Goal: Transaction & Acquisition: Purchase product/service

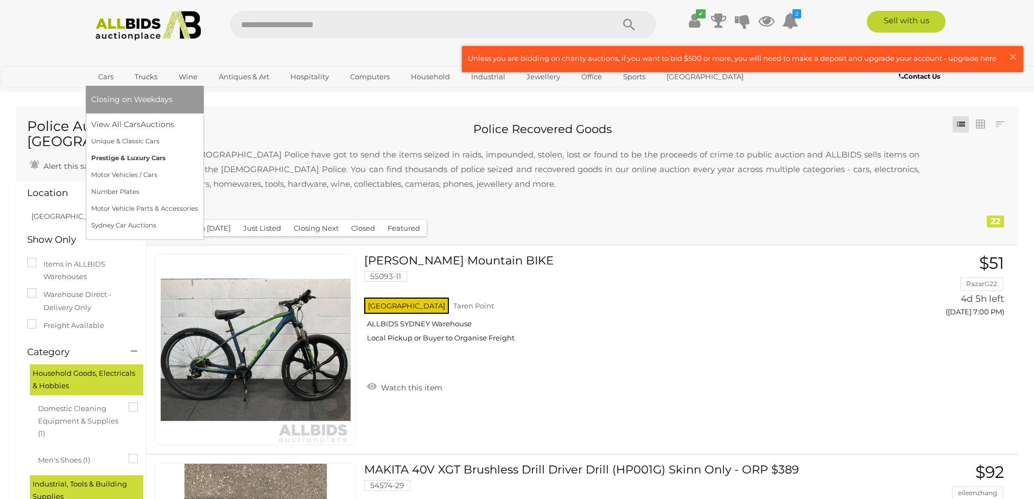
click at [123, 159] on link "Prestige & Luxury Cars" at bounding box center [144, 158] width 107 height 17
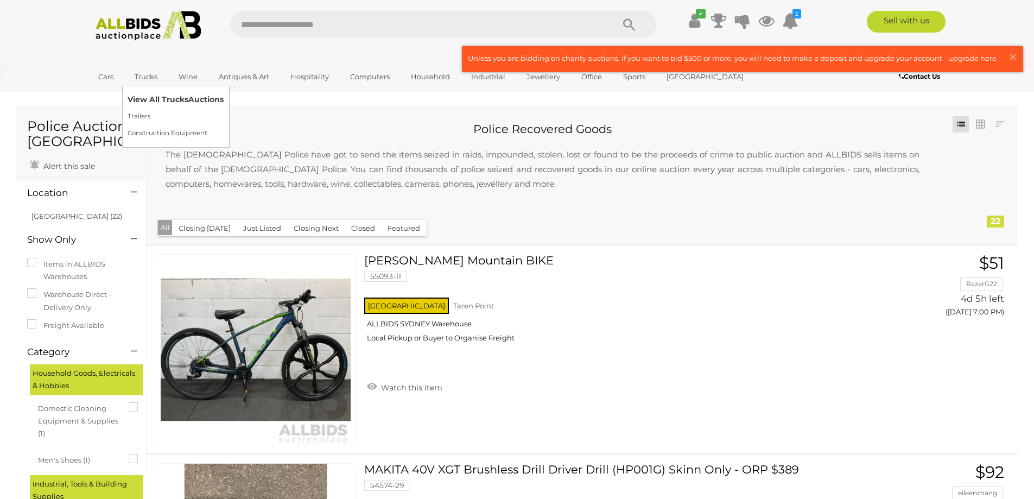
click at [148, 101] on link "View All Trucks Auctions" at bounding box center [176, 99] width 96 height 17
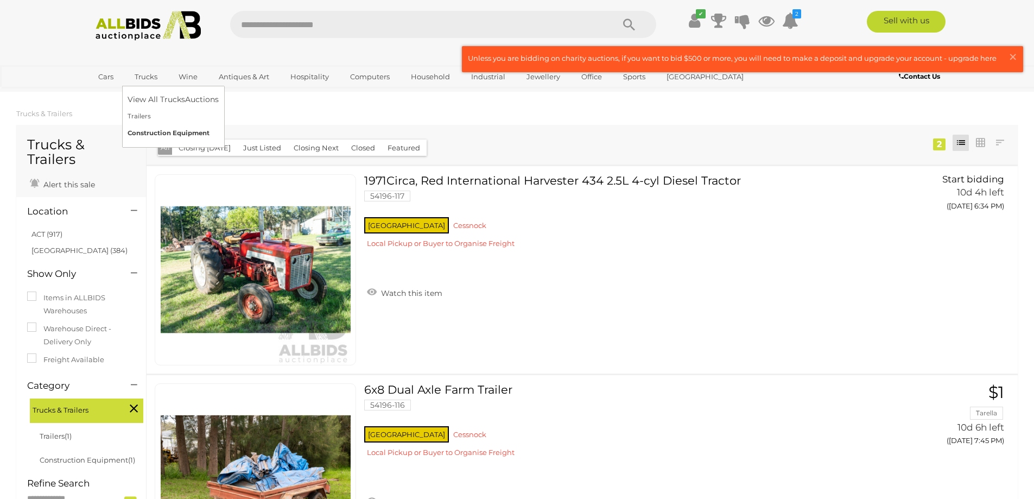
click at [150, 130] on link "Construction Equipment" at bounding box center [173, 133] width 91 height 17
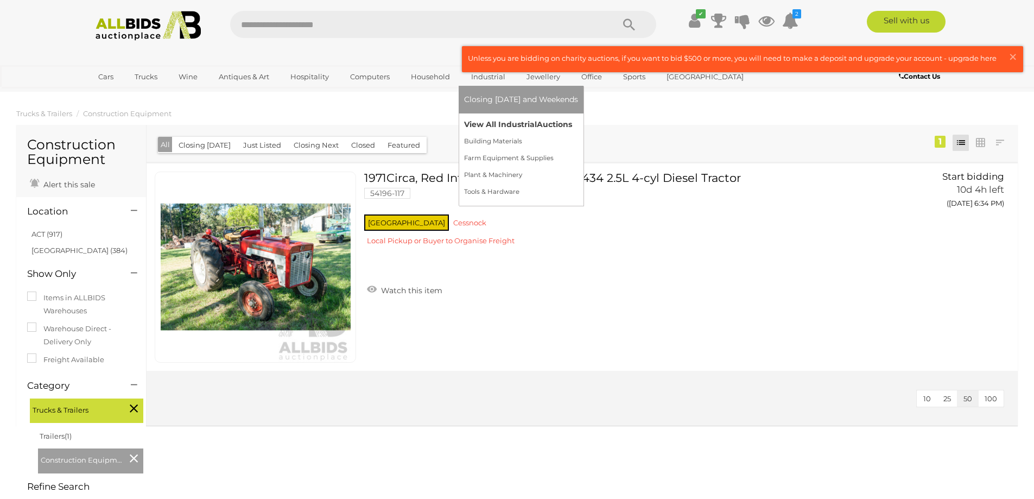
click at [482, 124] on link "View All Industrial Auctions" at bounding box center [521, 124] width 114 height 17
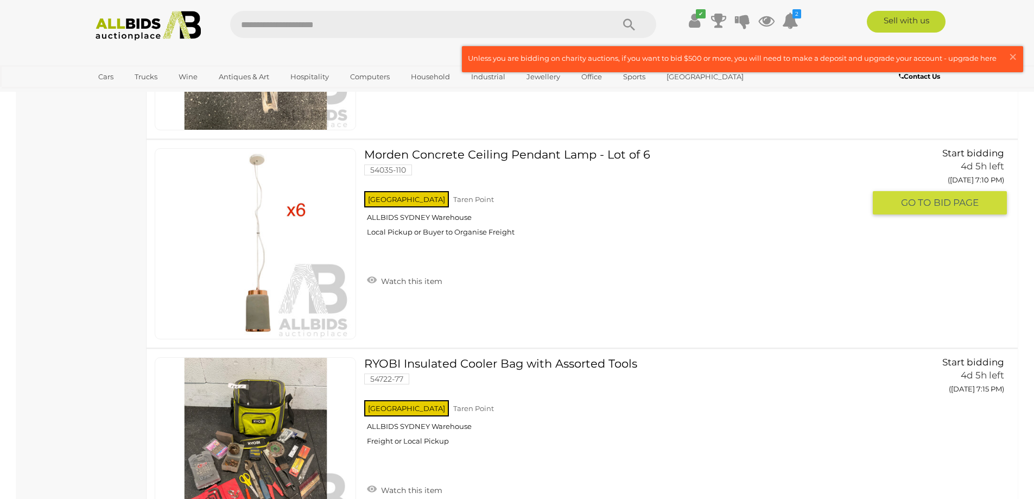
scroll to position [1358, 0]
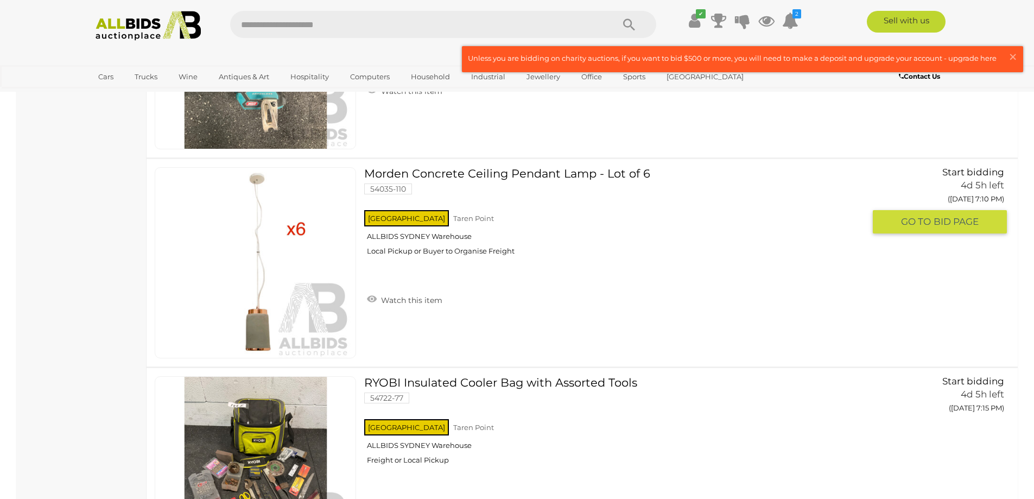
click at [258, 262] on img at bounding box center [256, 263] width 190 height 190
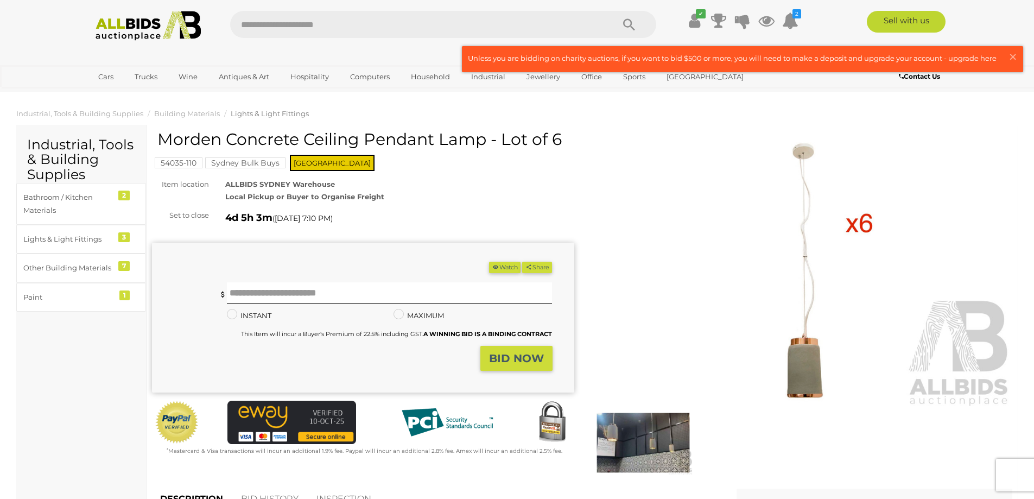
click at [802, 359] on img at bounding box center [802, 272] width 422 height 272
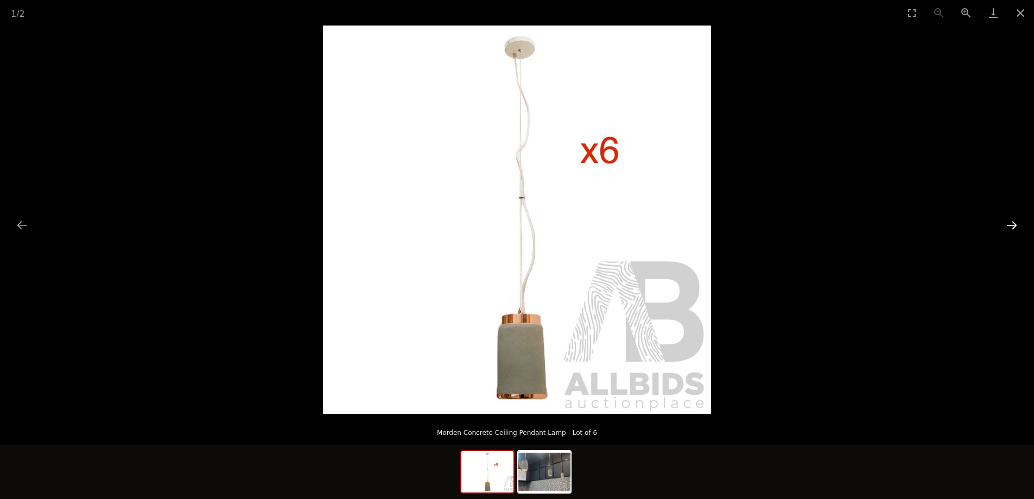
click at [1013, 223] on button "Next slide" at bounding box center [1012, 224] width 23 height 21
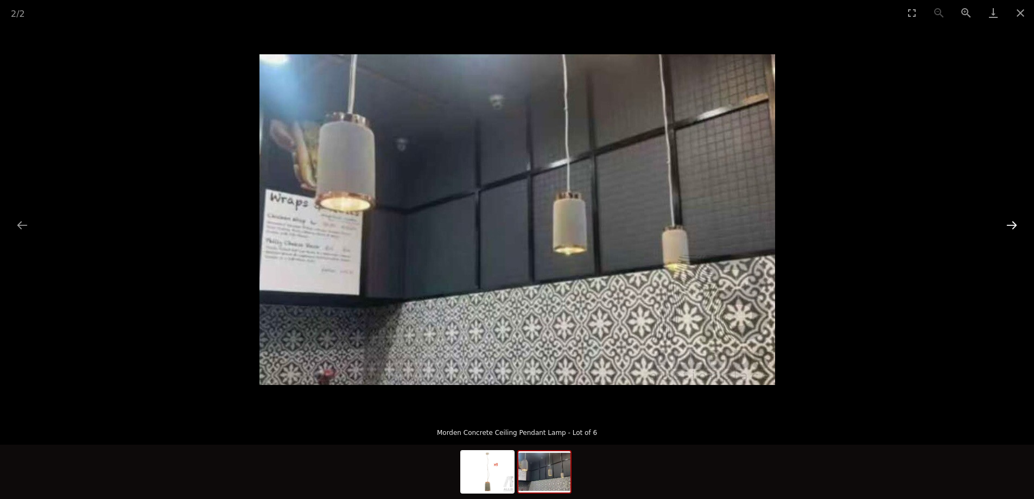
click at [1013, 223] on button "Next slide" at bounding box center [1012, 224] width 23 height 21
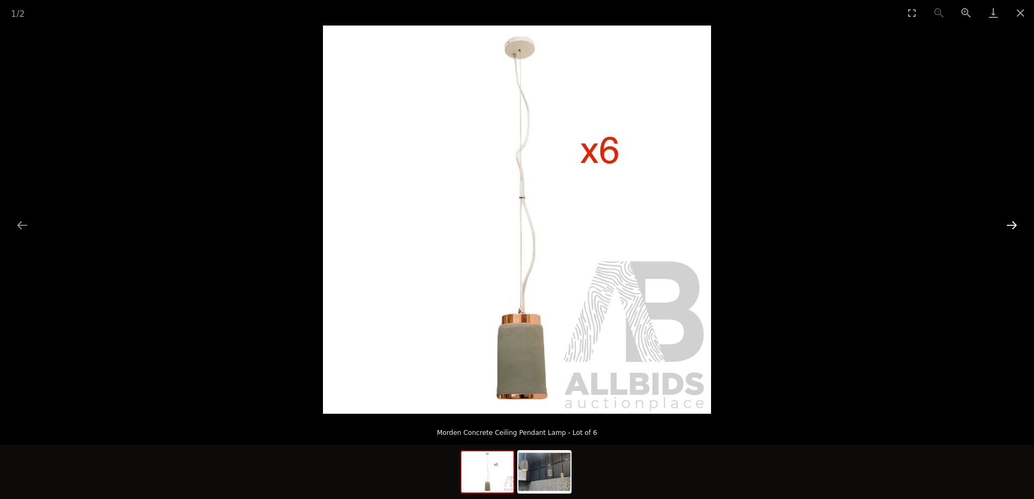
click at [1013, 223] on button "Next slide" at bounding box center [1012, 224] width 23 height 21
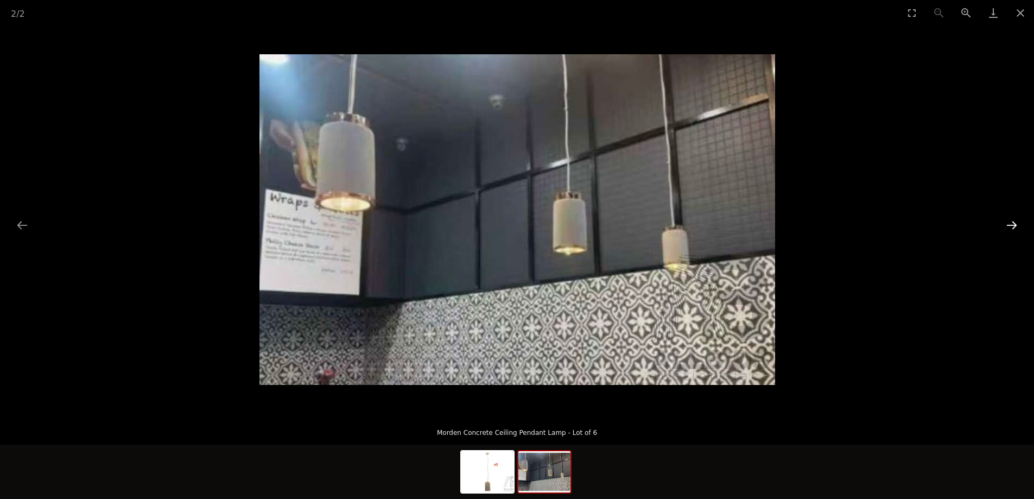
click at [1013, 223] on button "Next slide" at bounding box center [1012, 224] width 23 height 21
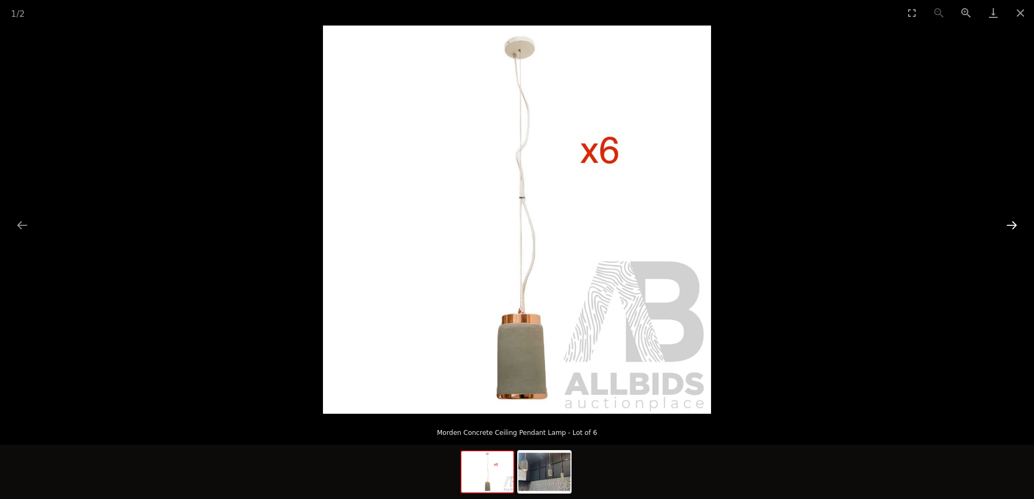
click at [1013, 223] on button "Next slide" at bounding box center [1012, 224] width 23 height 21
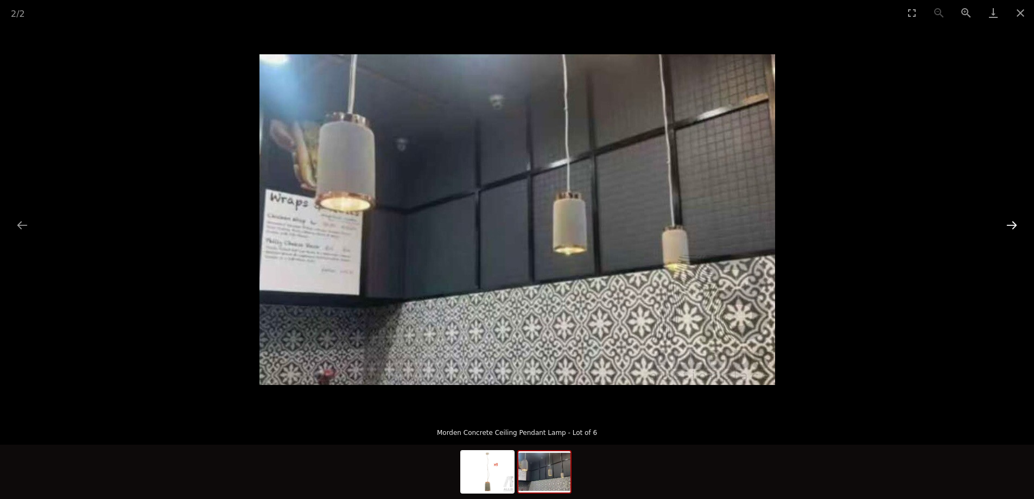
click at [1013, 223] on button "Next slide" at bounding box center [1012, 224] width 23 height 21
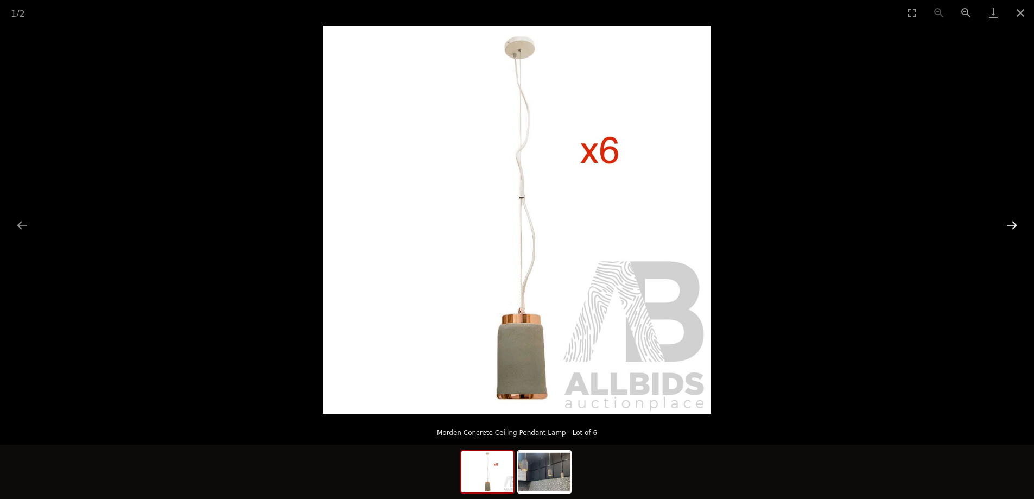
click at [1013, 223] on button "Next slide" at bounding box center [1012, 224] width 23 height 21
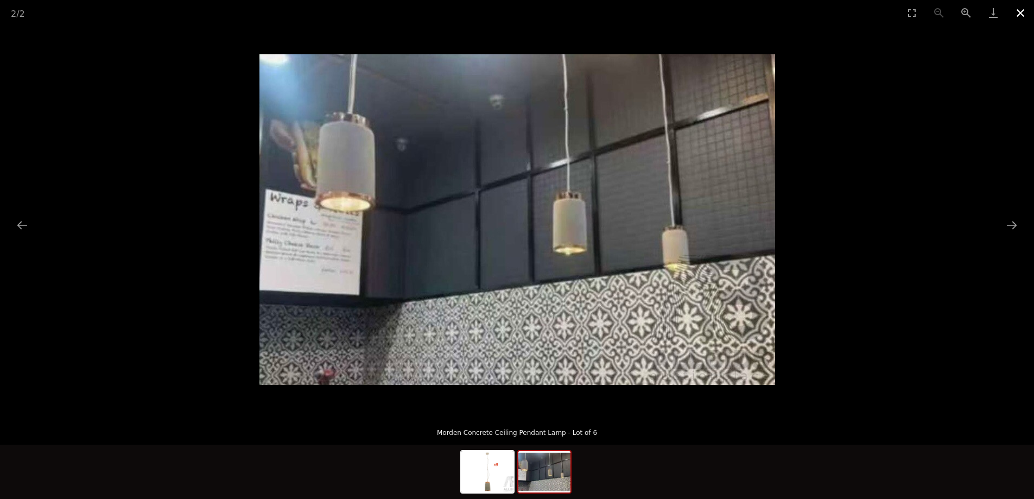
click at [1024, 11] on button "Close gallery" at bounding box center [1020, 13] width 27 height 26
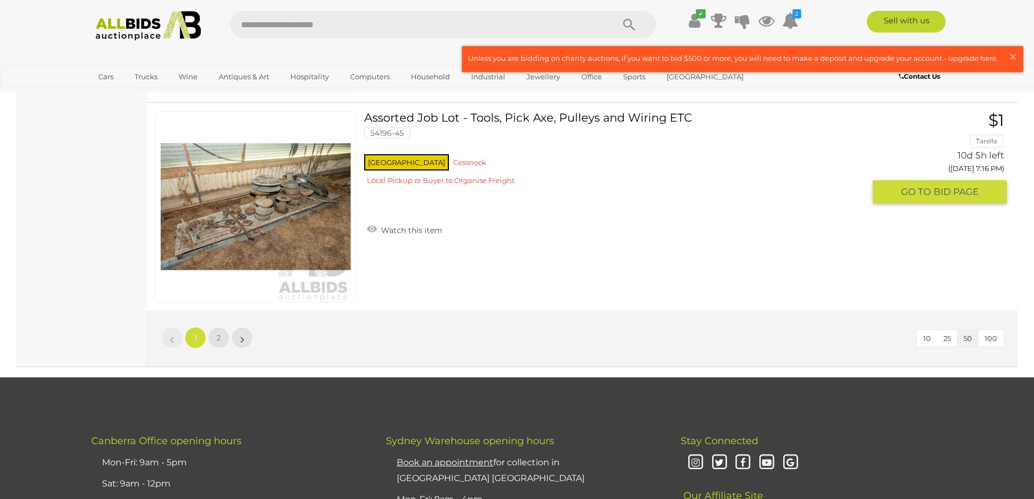
scroll to position [10420, 0]
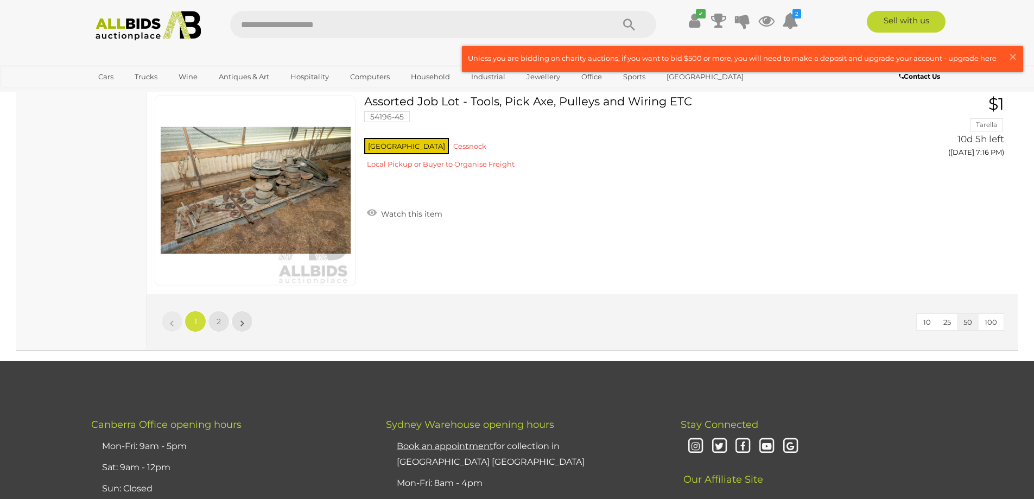
click at [244, 323] on li "»" at bounding box center [242, 322] width 21 height 22
click at [217, 321] on span "2" at bounding box center [219, 322] width 4 height 10
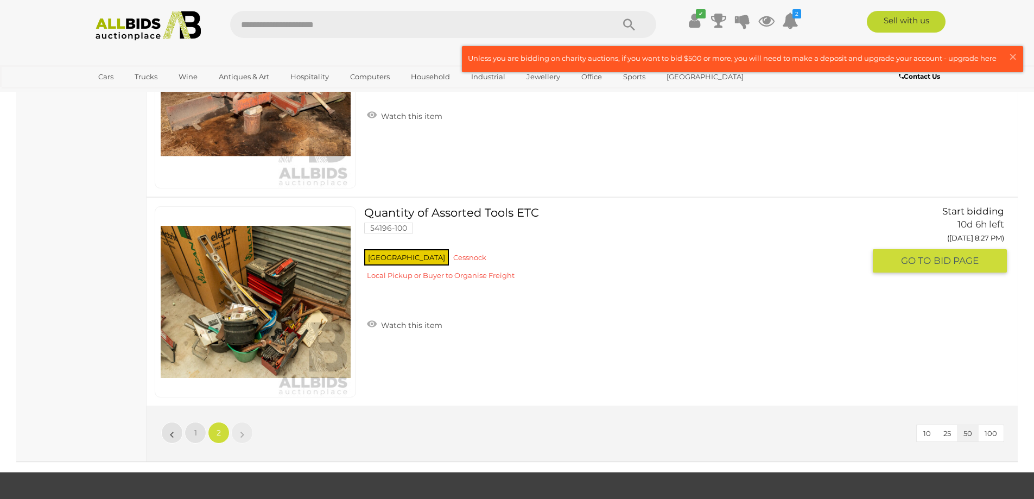
scroll to position [10090, 0]
